Goal: Find specific page/section: Find specific page/section

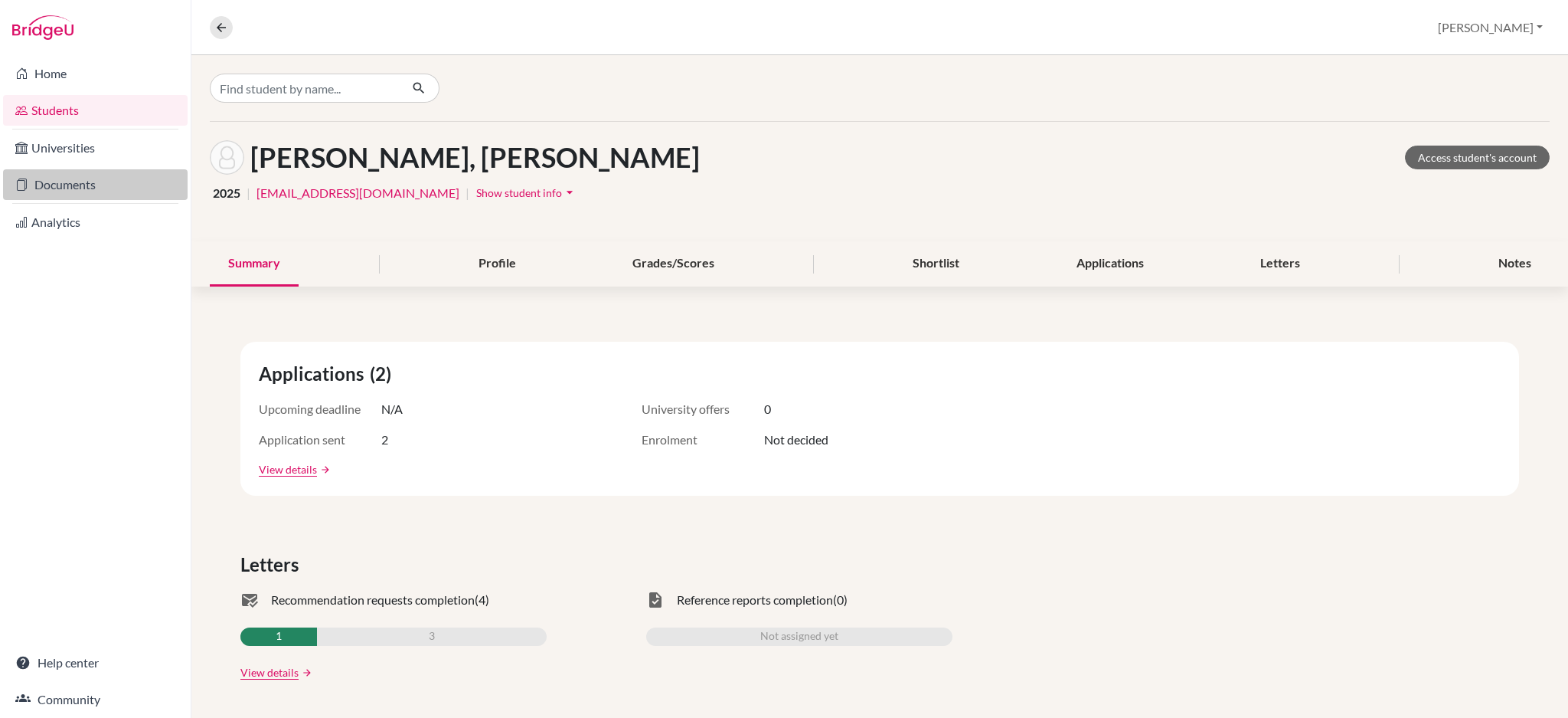
click at [86, 186] on link "Documents" at bounding box center [95, 184] width 185 height 30
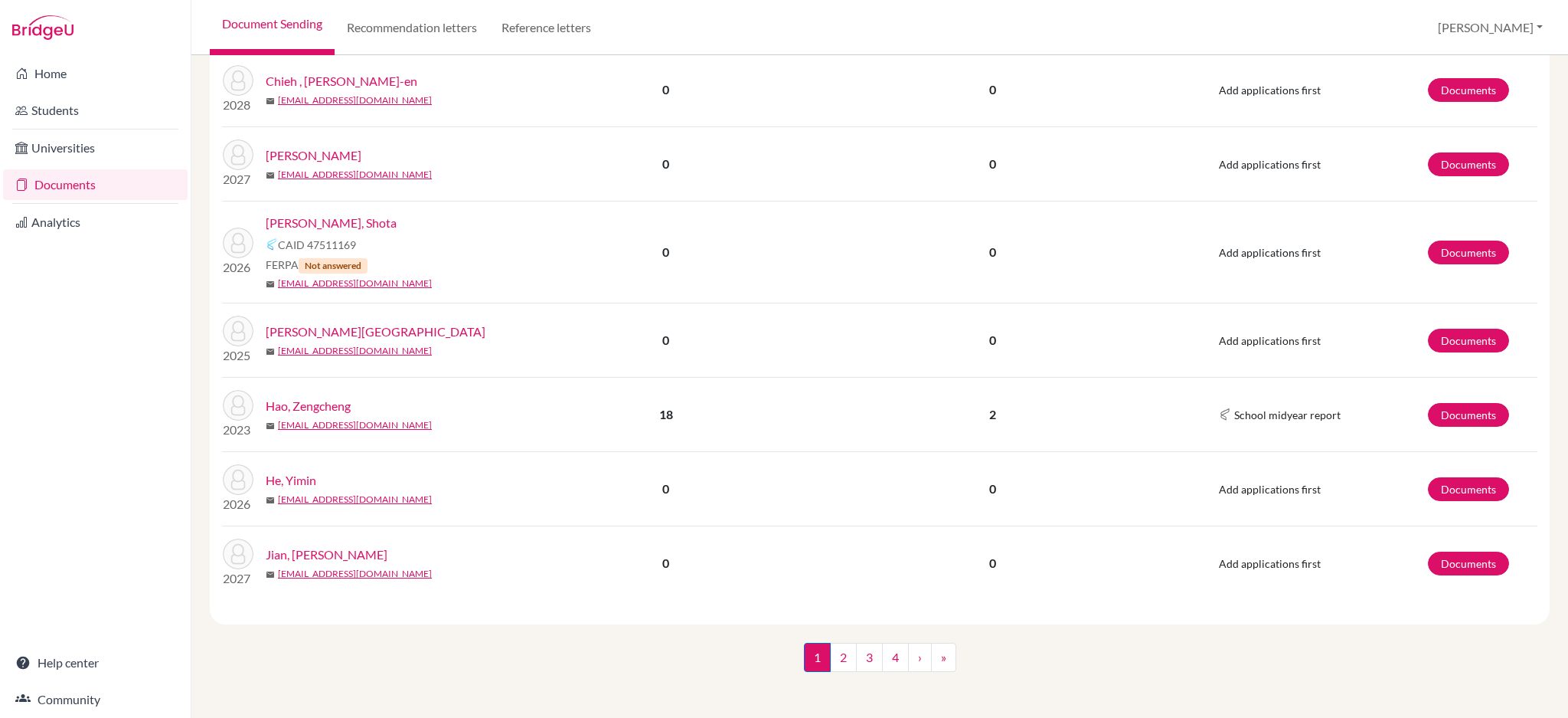
scroll to position [1668, 0]
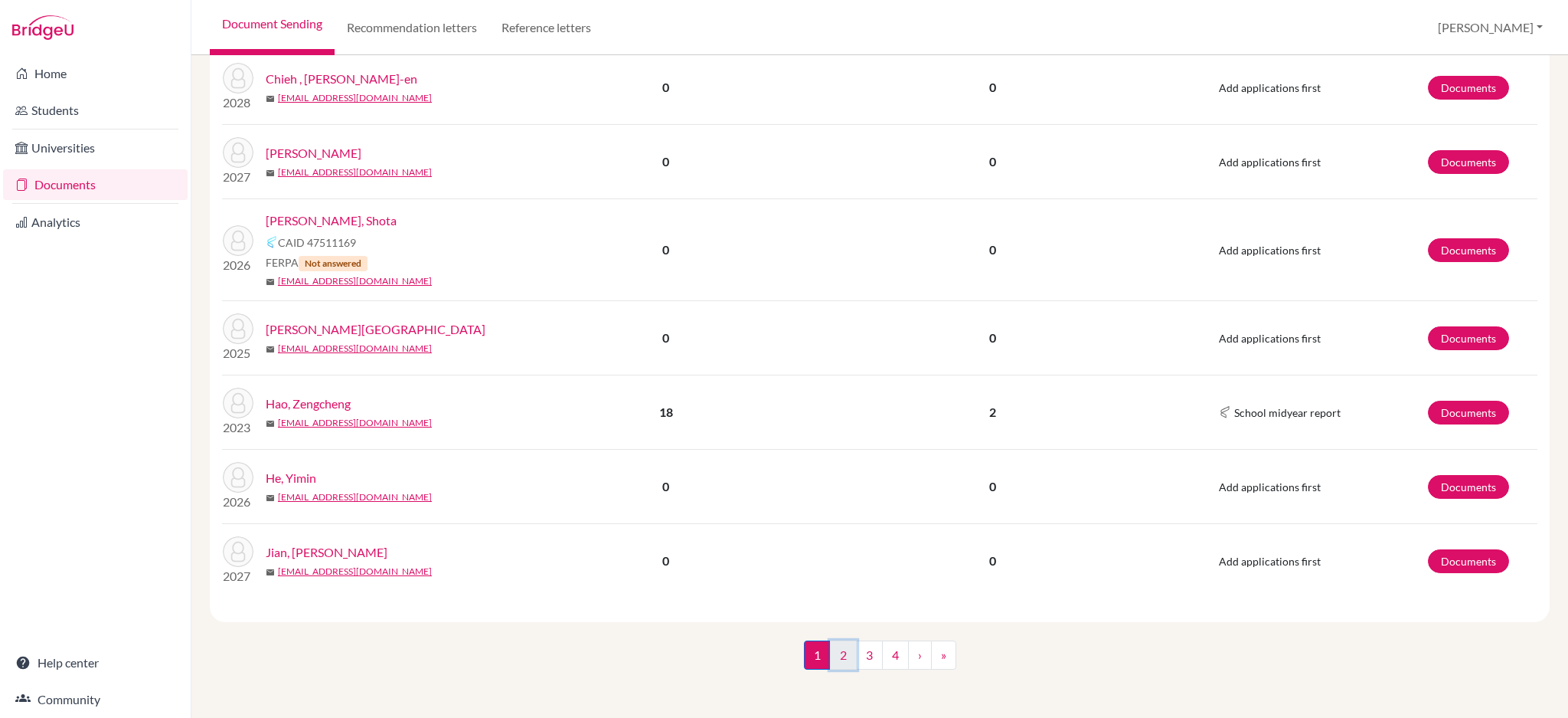
click at [830, 656] on link "2" at bounding box center [843, 655] width 26 height 29
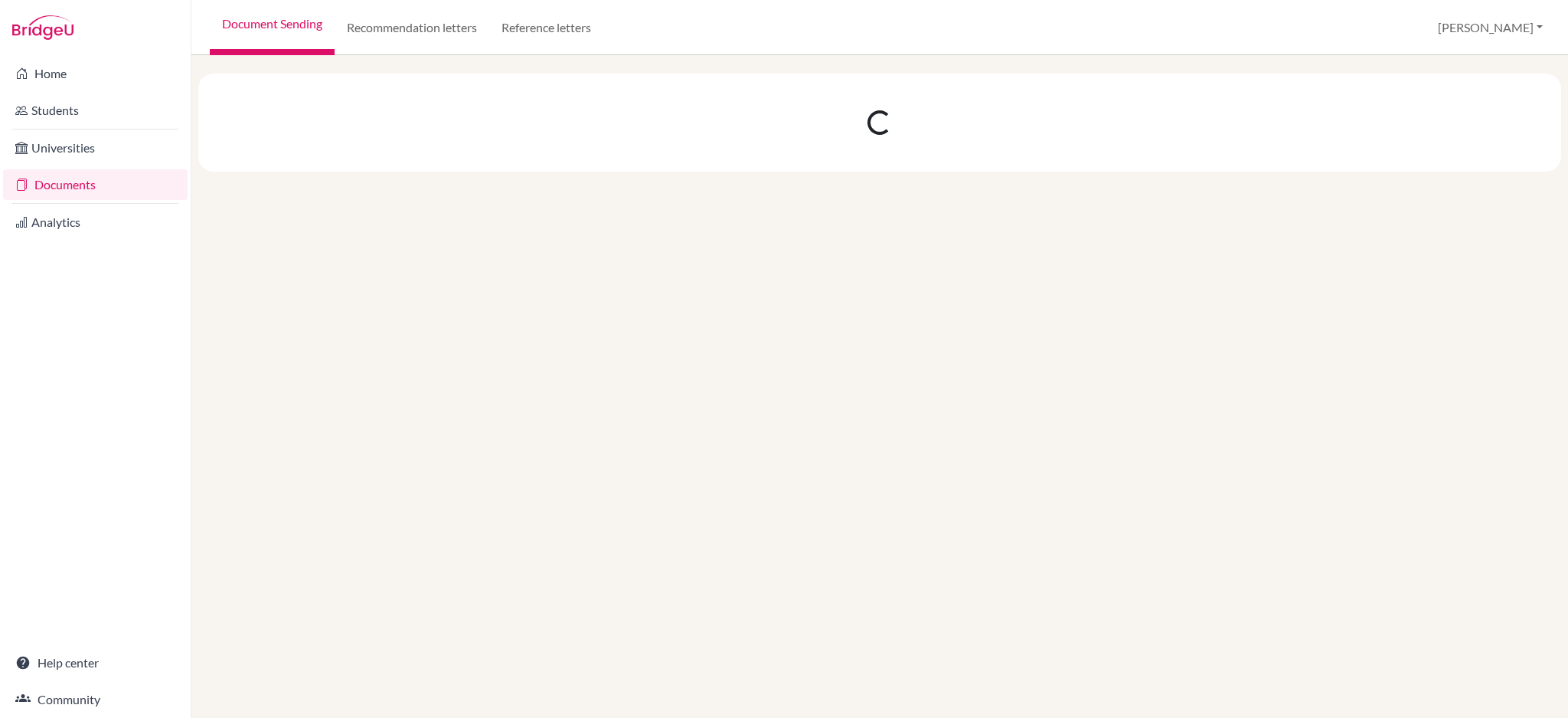
scroll to position [0, 0]
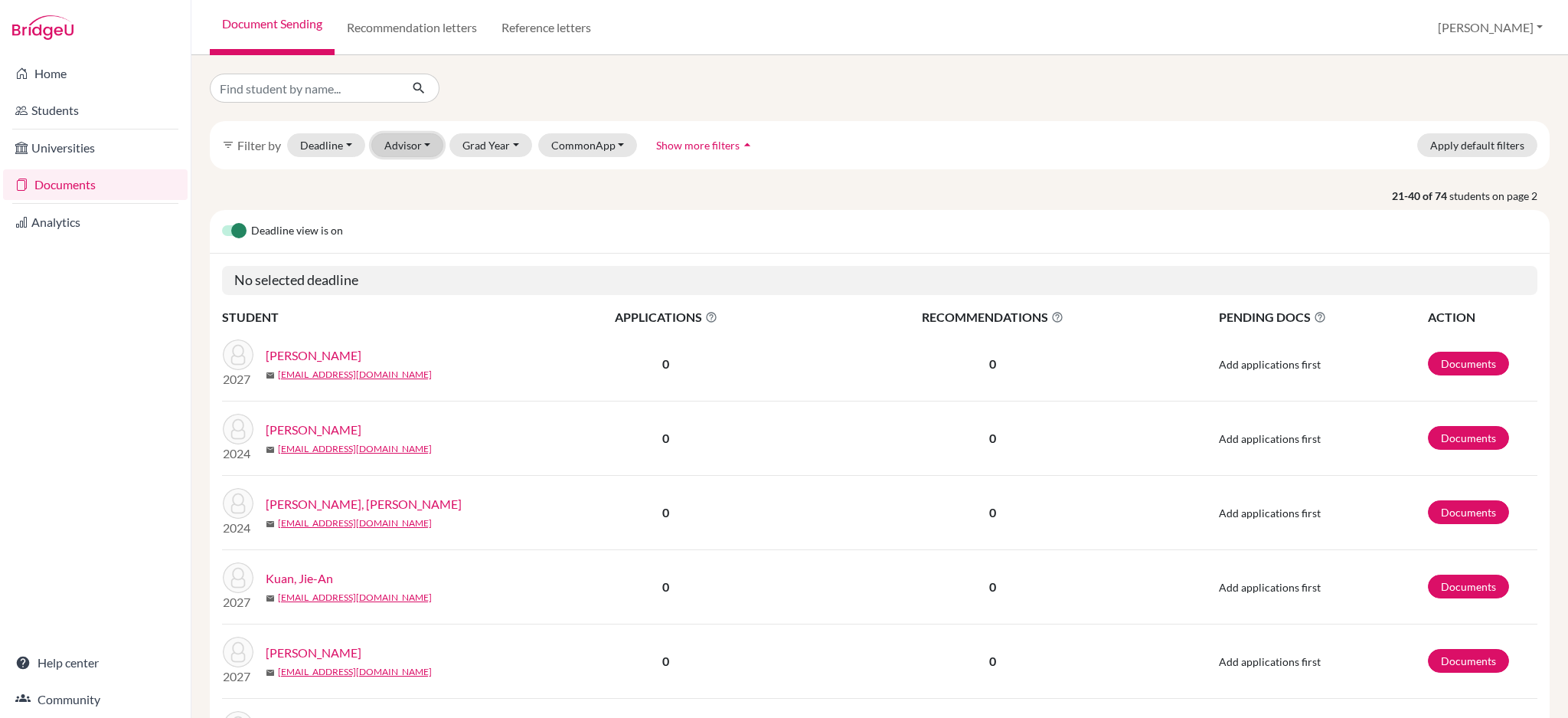
click at [406, 148] on button "Advisor" at bounding box center [407, 145] width 72 height 23
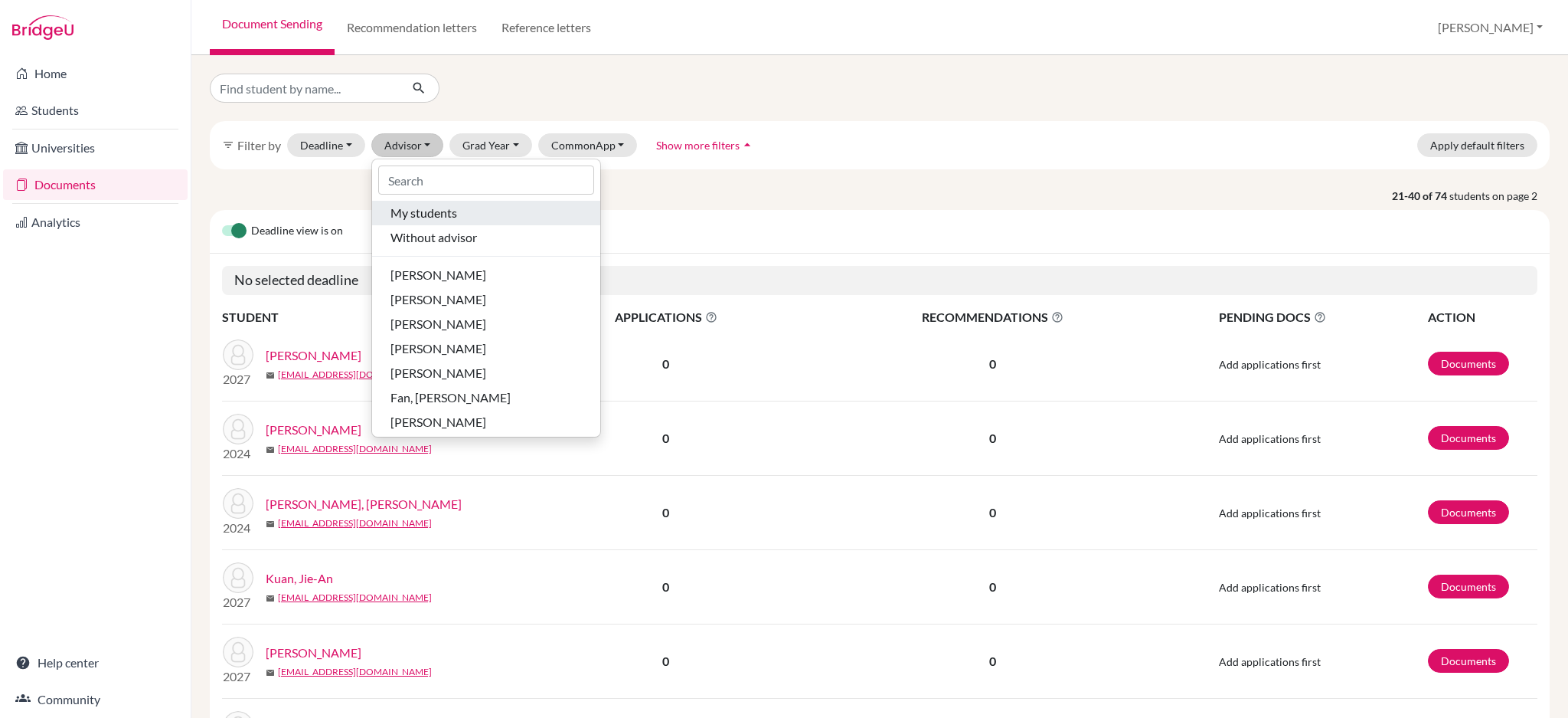
click at [409, 207] on span "My students" at bounding box center [424, 213] width 66 height 19
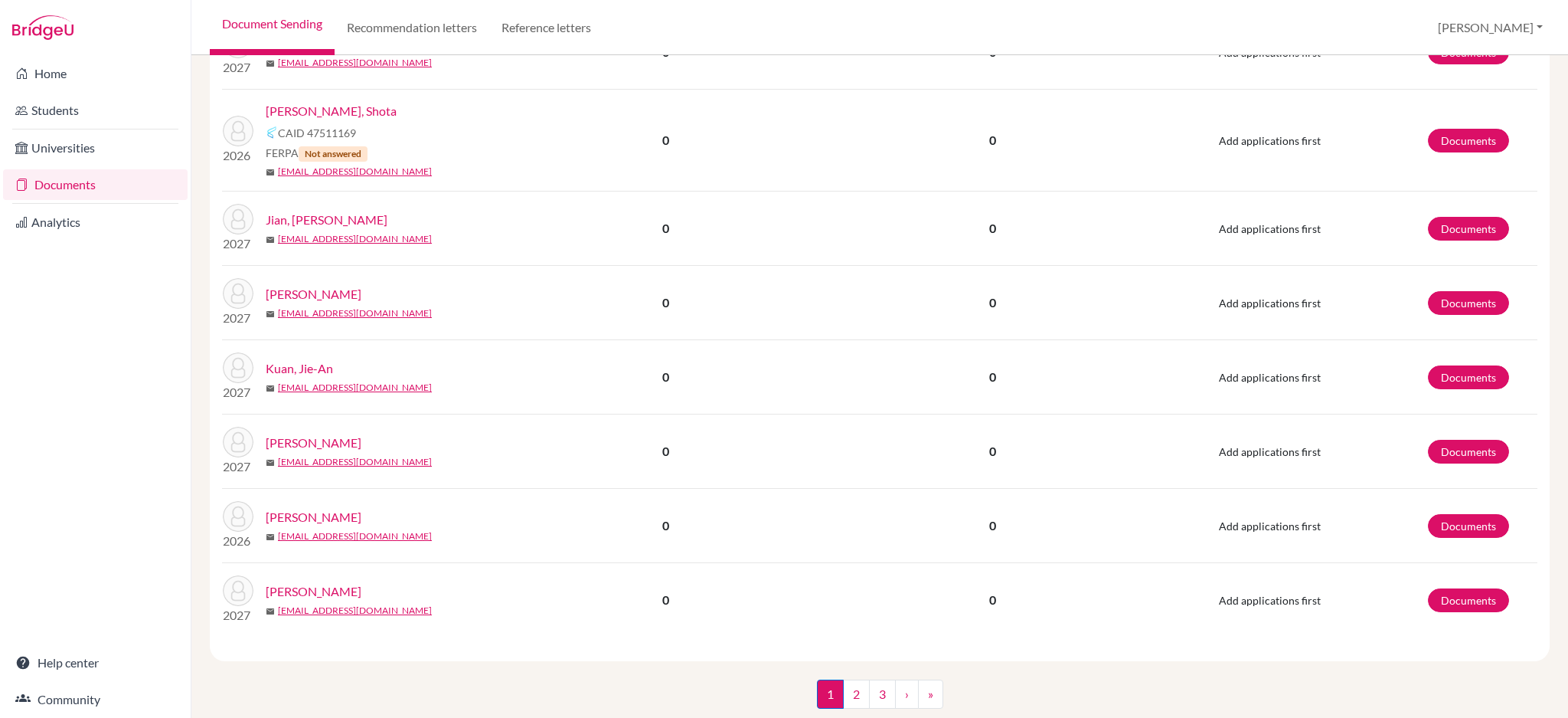
scroll to position [1716, 0]
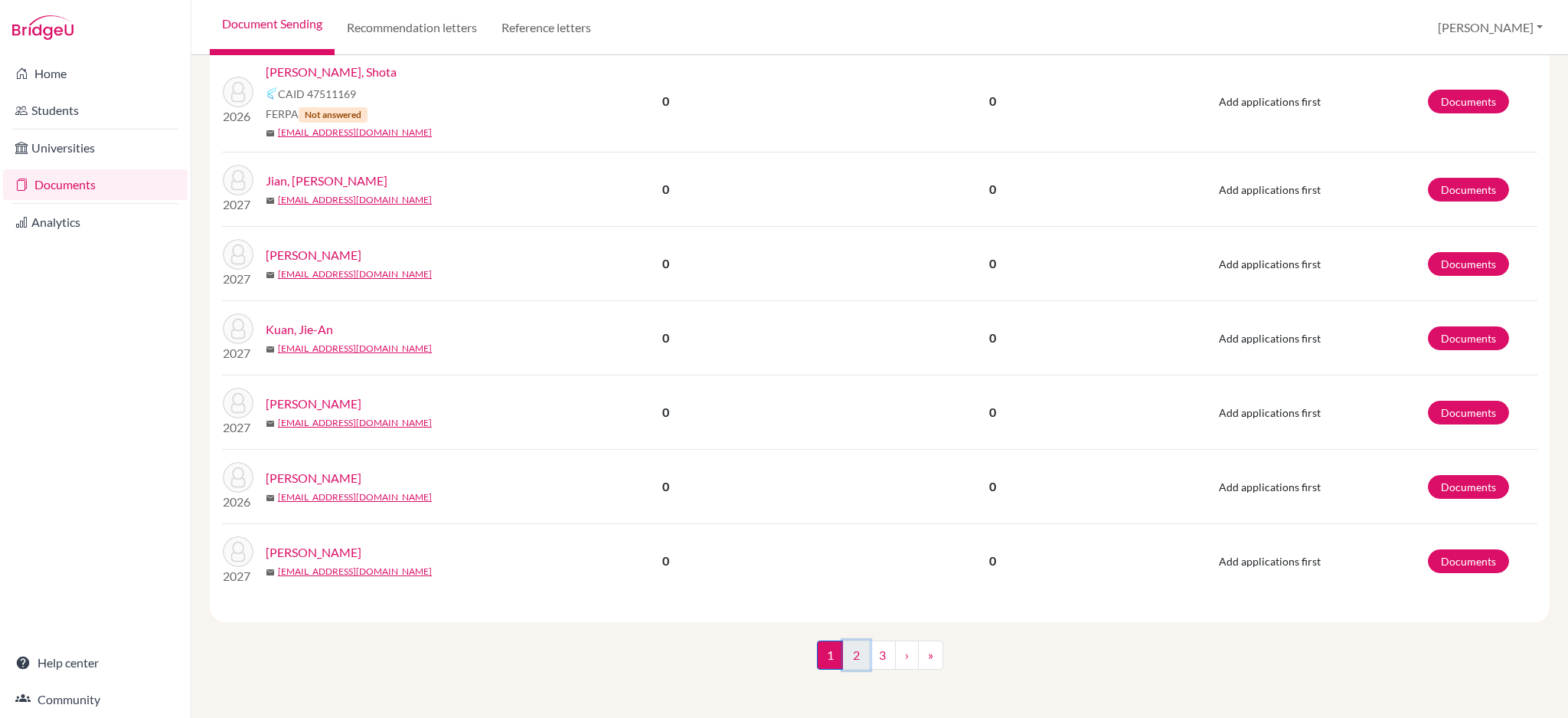
click at [852, 661] on link "2" at bounding box center [855, 655] width 26 height 29
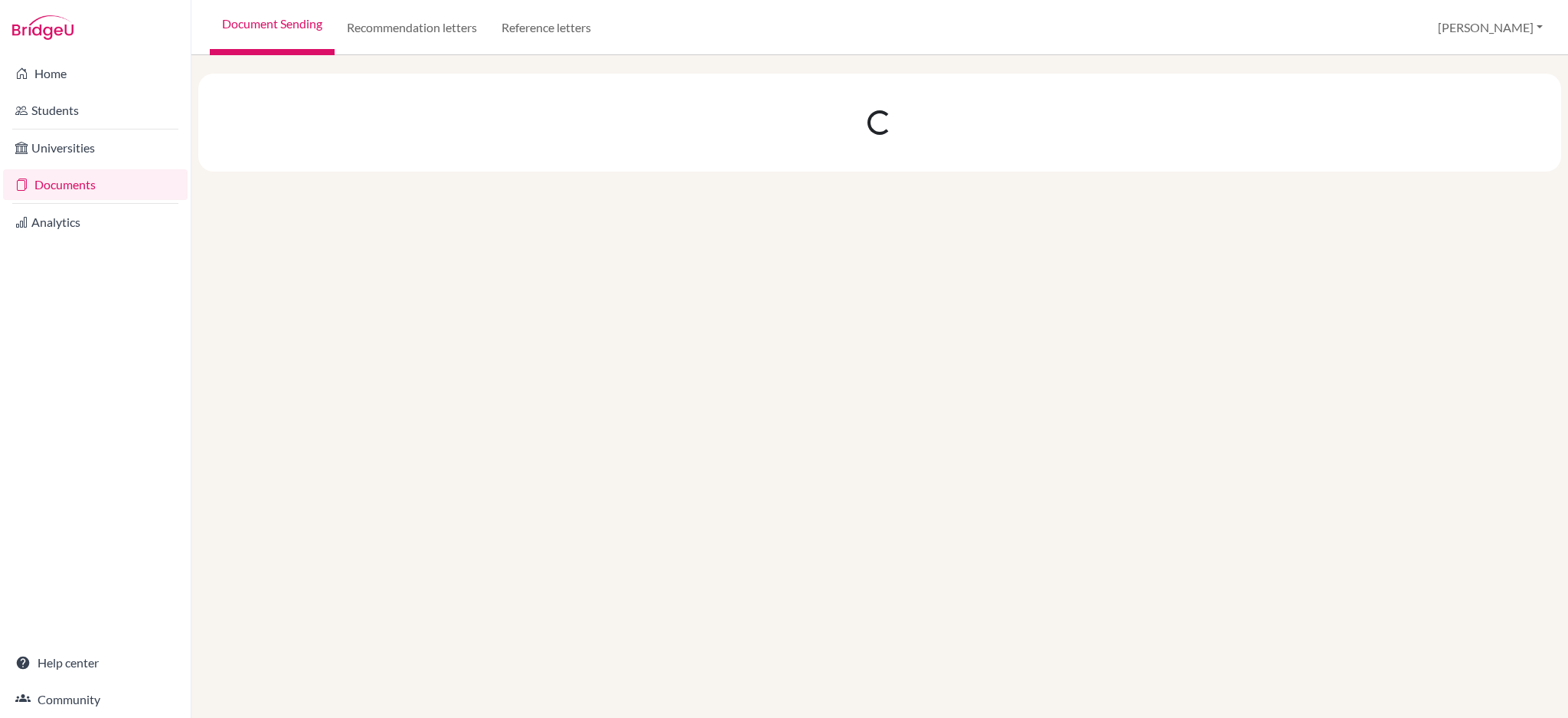
scroll to position [0, 0]
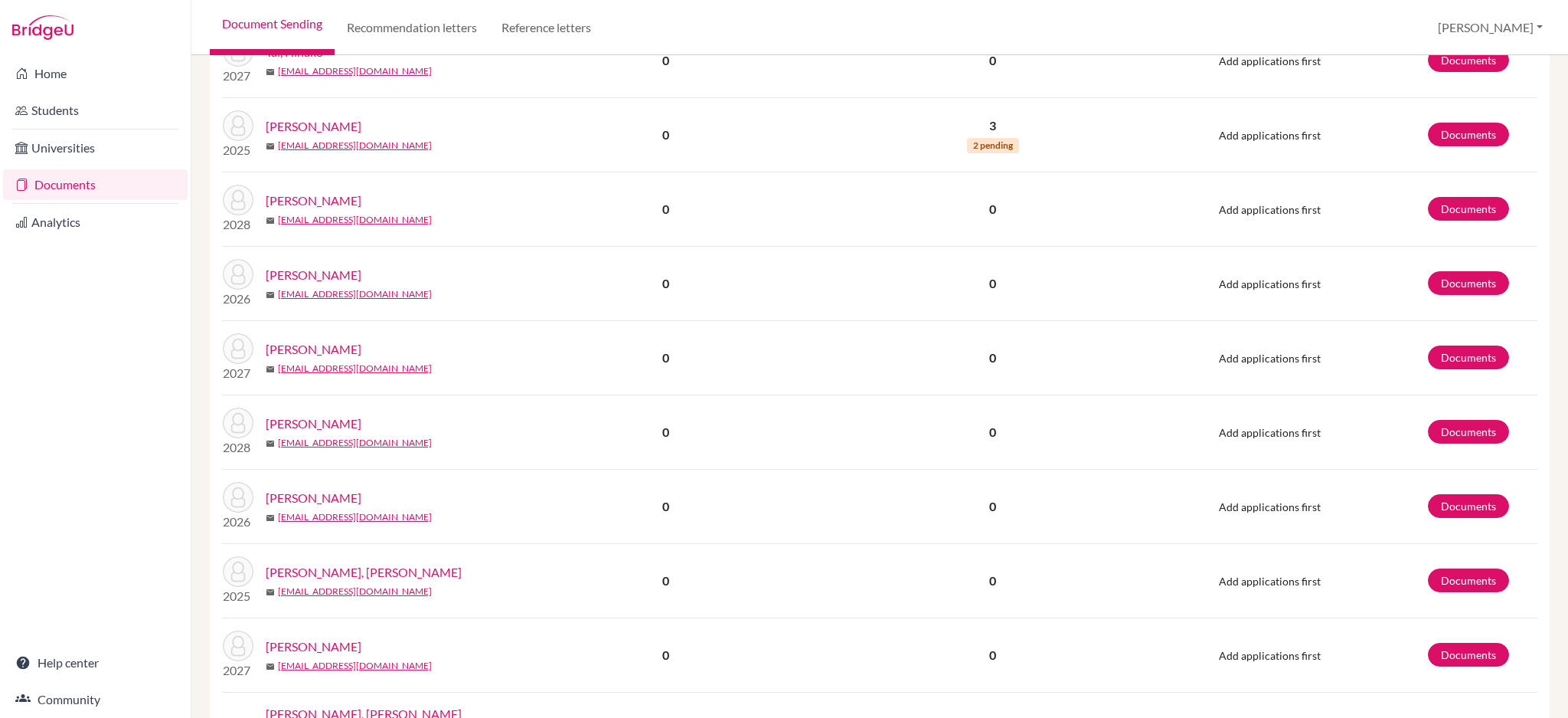
scroll to position [1318, 0]
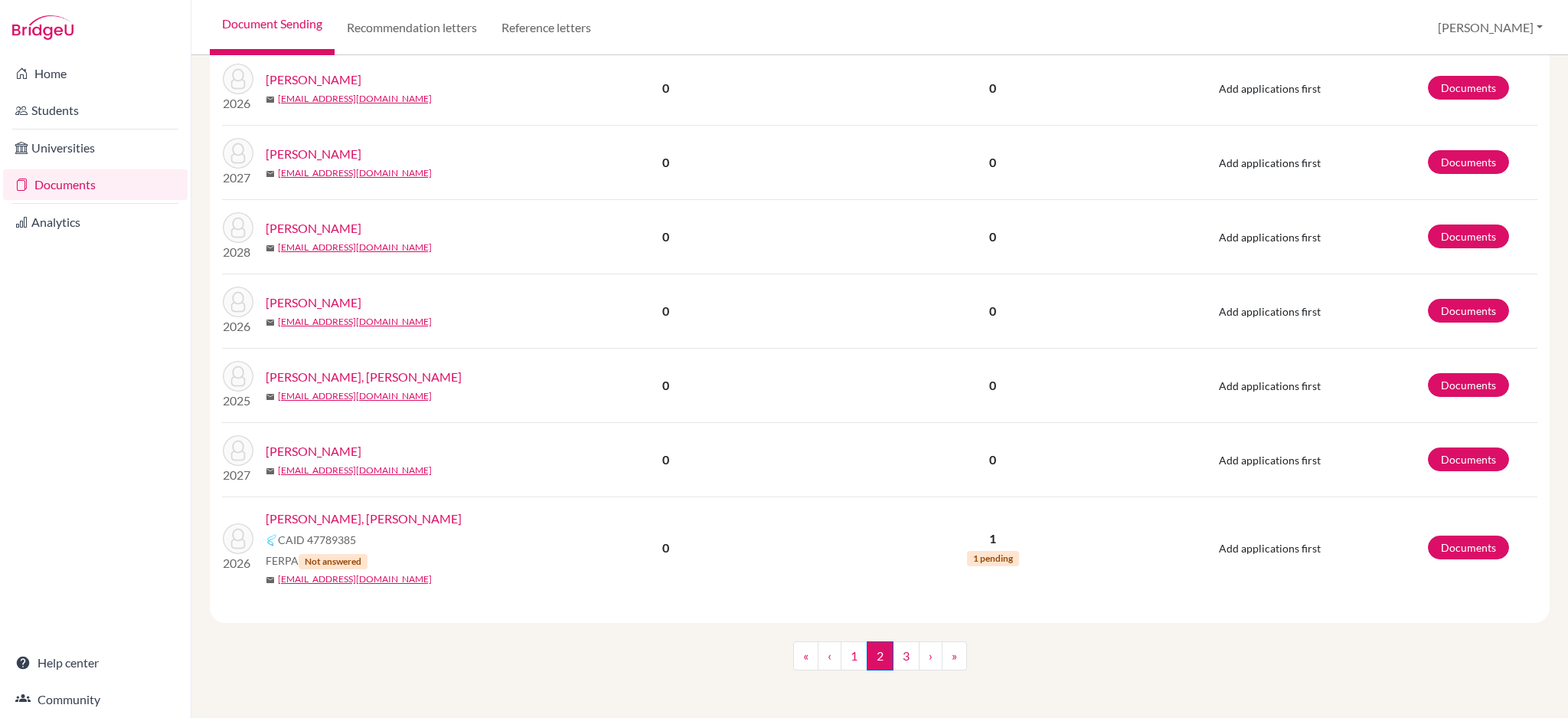
click at [312, 511] on link "[PERSON_NAME], [PERSON_NAME]" at bounding box center [363, 518] width 196 height 19
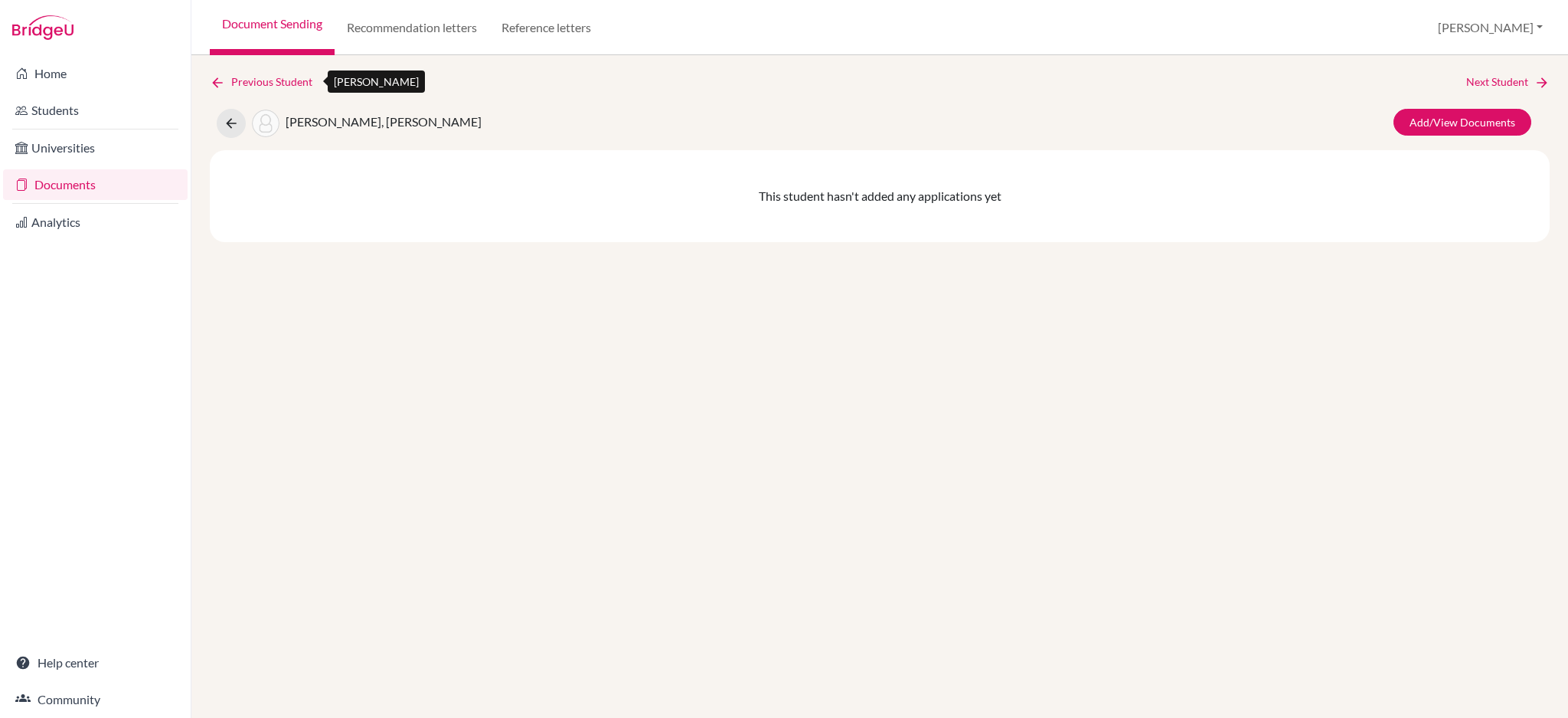
click at [215, 86] on icon at bounding box center [218, 83] width 16 height 16
